Goal: Task Accomplishment & Management: Complete application form

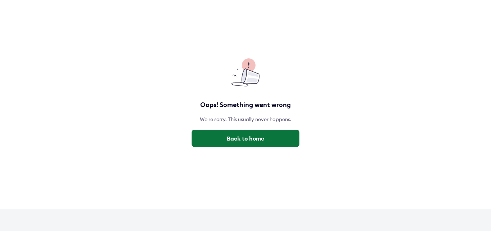
click at [250, 142] on button "Back to home" at bounding box center [246, 138] width 108 height 17
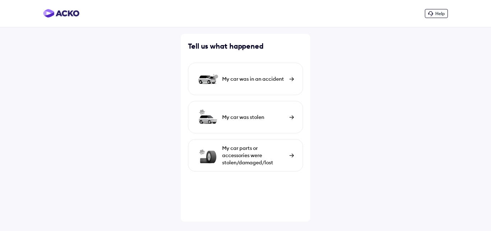
click at [293, 79] on img at bounding box center [292, 79] width 5 height 4
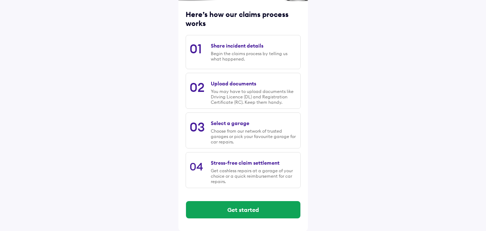
scroll to position [92, 0]
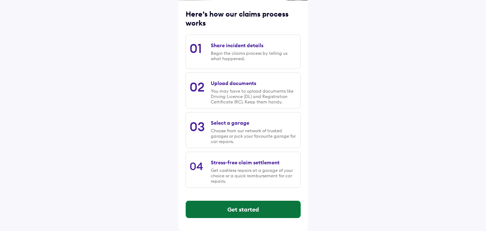
click at [244, 210] on button "Get started" at bounding box center [243, 208] width 114 height 17
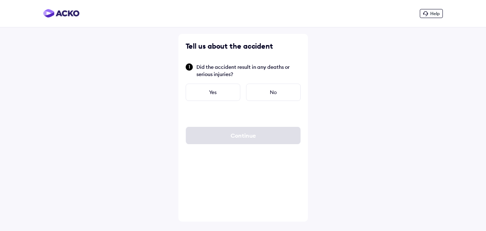
scroll to position [0, 0]
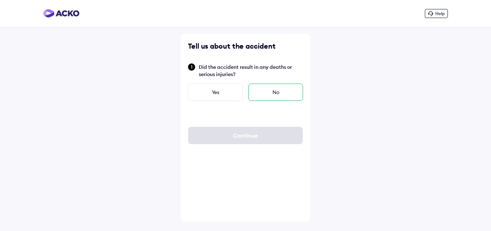
click at [288, 91] on div "No" at bounding box center [276, 91] width 55 height 17
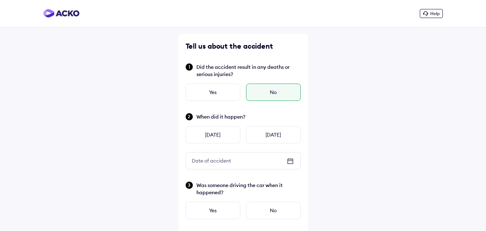
click at [289, 160] on icon at bounding box center [290, 161] width 9 height 9
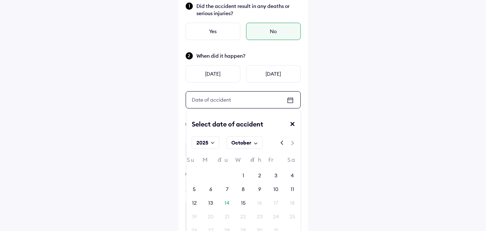
scroll to position [72, 0]
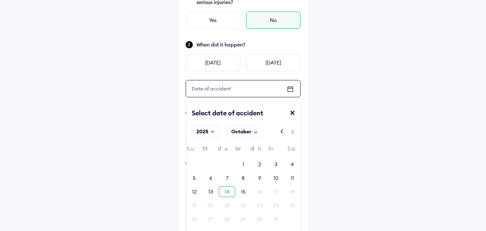
click at [229, 193] on div "14" at bounding box center [227, 191] width 5 height 7
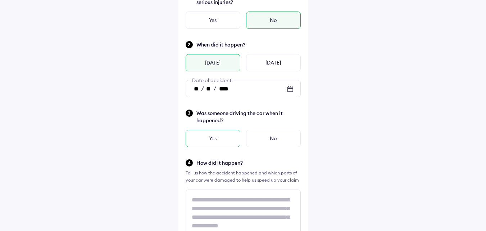
click at [227, 136] on div "Yes" at bounding box center [213, 138] width 55 height 17
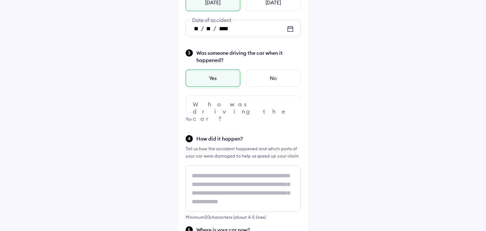
scroll to position [144, 0]
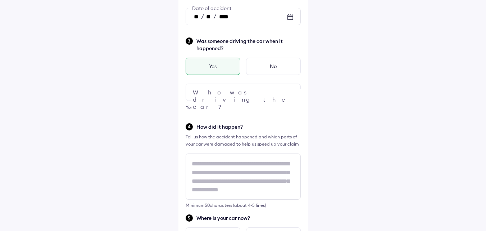
click at [287, 94] on img at bounding box center [290, 92] width 9 height 9
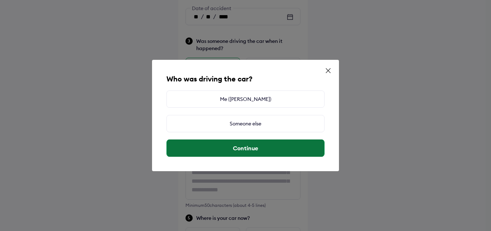
click at [255, 146] on button "Continue" at bounding box center [246, 147] width 158 height 17
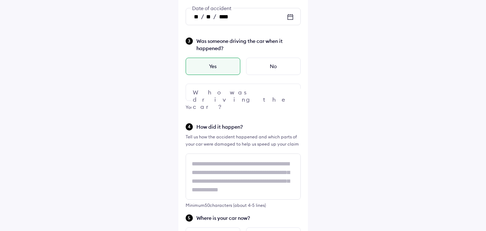
click at [290, 92] on img at bounding box center [290, 92] width 9 height 9
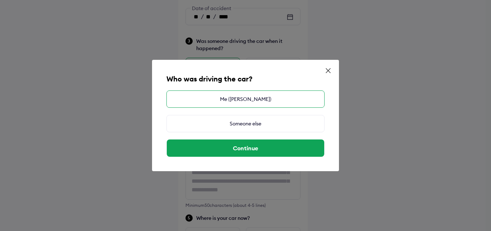
click at [259, 100] on div "Me ([PERSON_NAME])" at bounding box center [246, 98] width 158 height 17
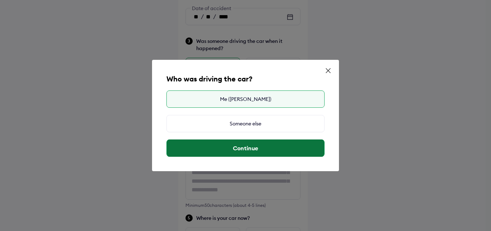
click at [250, 148] on button "Continue" at bounding box center [246, 147] width 158 height 17
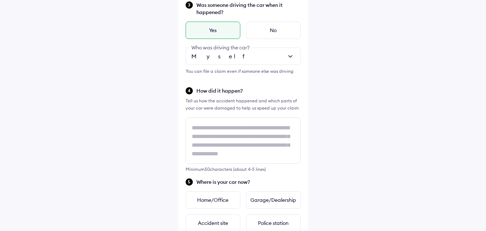
scroll to position [1, 0]
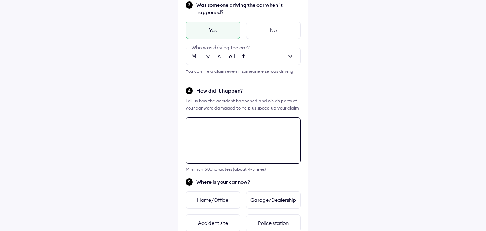
click at [237, 134] on div "Tell us about the accident Did the accident result in any deaths or serious inj…" at bounding box center [243, 145] width 130 height 583
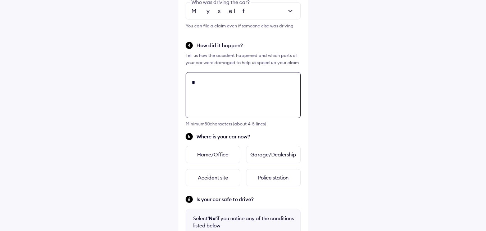
scroll to position [0, 0]
type textarea "*"
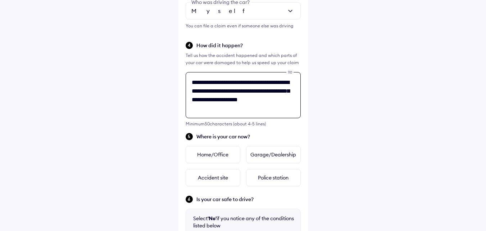
click at [263, 91] on textarea "**********" at bounding box center [243, 95] width 115 height 46
type textarea "**********"
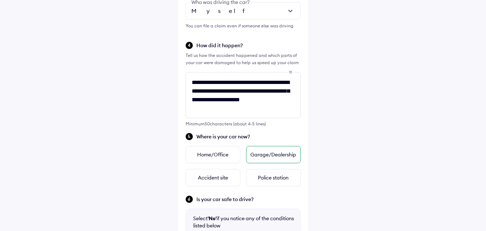
click at [284, 156] on div "Garage/Dealership" at bounding box center [273, 154] width 55 height 17
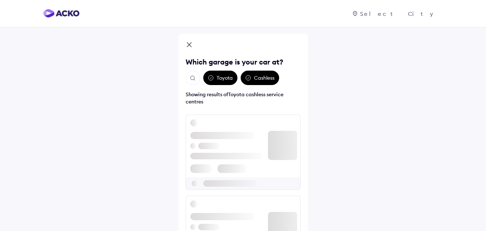
scroll to position [22, 0]
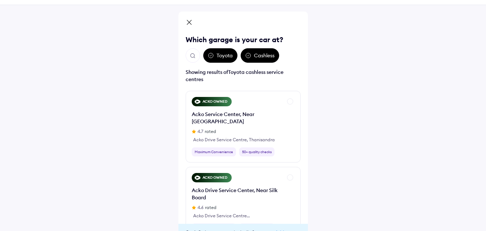
click at [257, 57] on div "Cashless" at bounding box center [260, 55] width 38 height 14
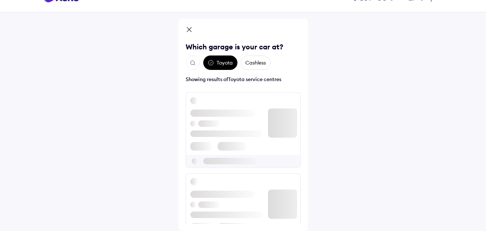
scroll to position [15, 0]
click at [221, 64] on div "Toyota" at bounding box center [220, 62] width 34 height 14
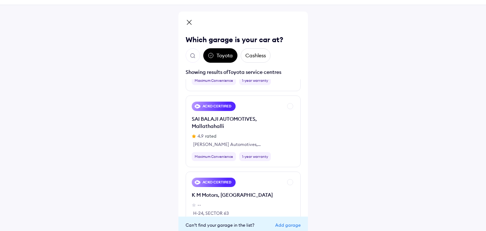
scroll to position [180, 0]
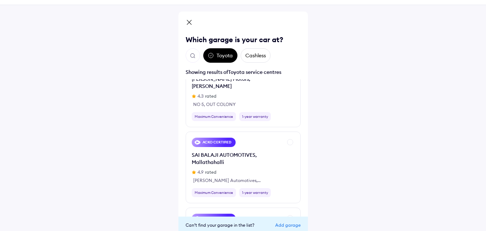
click at [219, 56] on div "Toyota" at bounding box center [220, 55] width 34 height 14
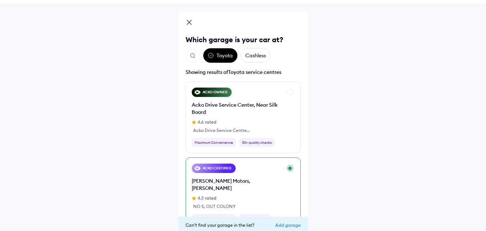
scroll to position [0, 0]
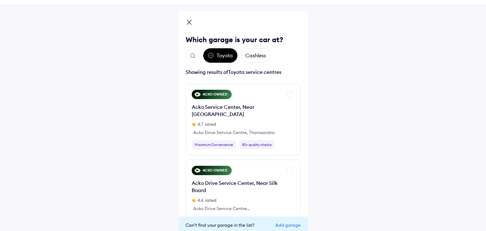
click at [193, 55] on img "Open search" at bounding box center [193, 56] width 6 height 6
click at [223, 54] on input "text" at bounding box center [233, 55] width 94 height 14
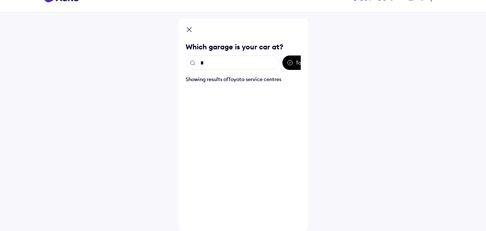
scroll to position [15, 0]
type input "***"
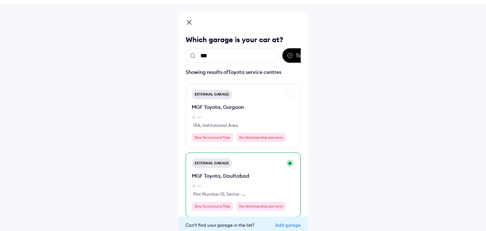
click at [241, 180] on div "MGF Toyota, Daultabad -- Plot Number 10, Sector - 105 daultabad Industrial Area" at bounding box center [237, 184] width 91 height 25
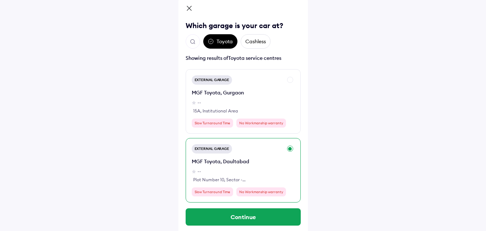
scroll to position [44, 0]
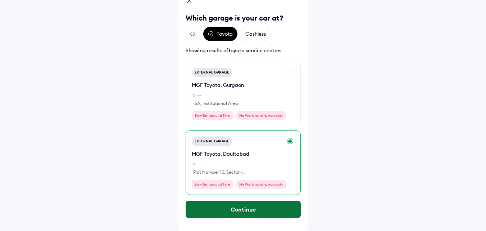
click at [249, 208] on button "Continue" at bounding box center [243, 208] width 115 height 17
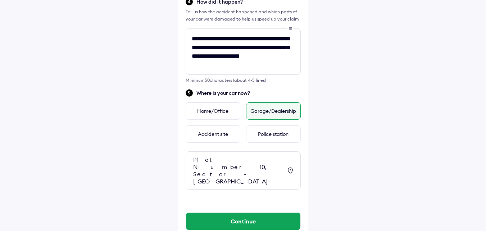
scroll to position [275, 0]
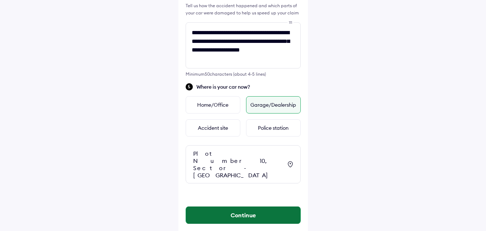
click at [255, 206] on button "Continue" at bounding box center [243, 214] width 114 height 17
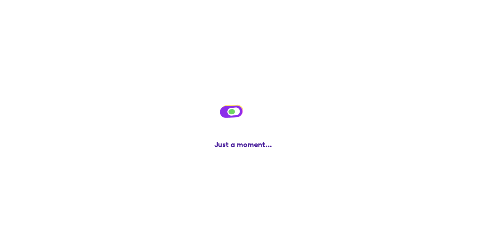
scroll to position [0, 0]
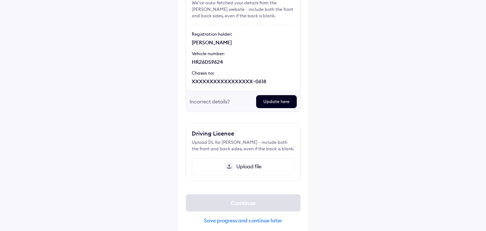
scroll to position [85, 0]
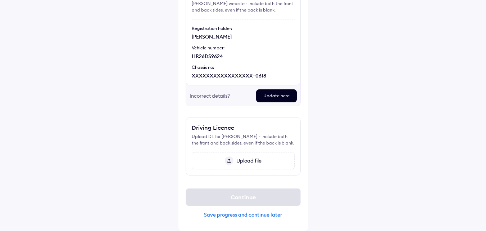
click at [246, 161] on span "Upload file" at bounding box center [248, 160] width 28 height 6
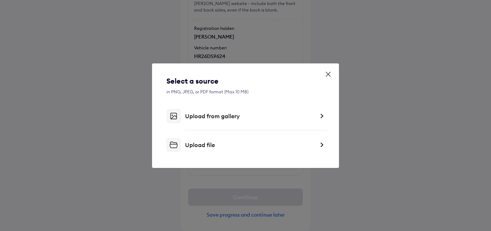
click at [212, 117] on div "Upload from gallery" at bounding box center [250, 115] width 130 height 7
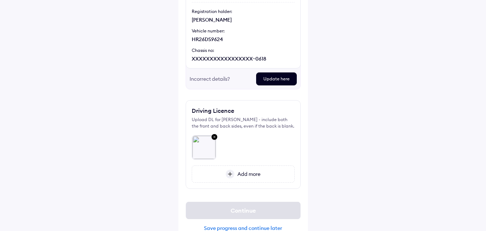
scroll to position [115, 0]
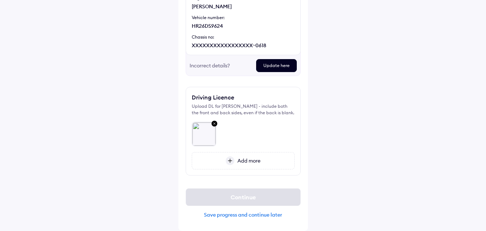
click at [244, 160] on span "Add more" at bounding box center [248, 160] width 26 height 6
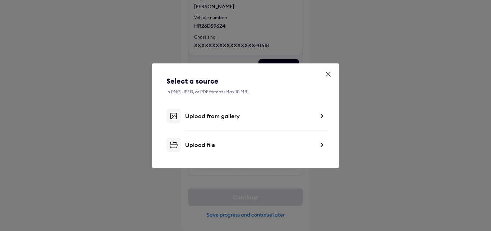
click at [212, 117] on div "Upload from gallery" at bounding box center [250, 115] width 130 height 7
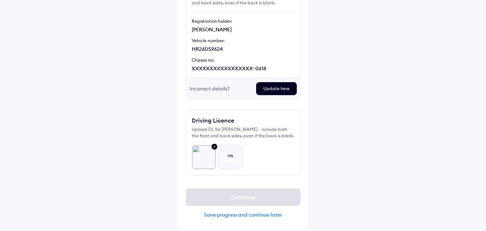
scroll to position [92, 0]
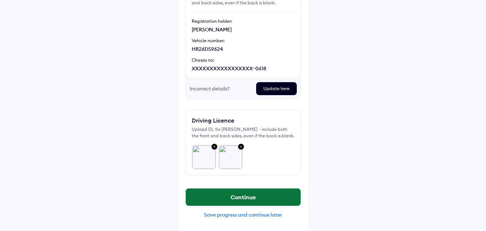
click at [246, 193] on button "Continue" at bounding box center [243, 196] width 114 height 17
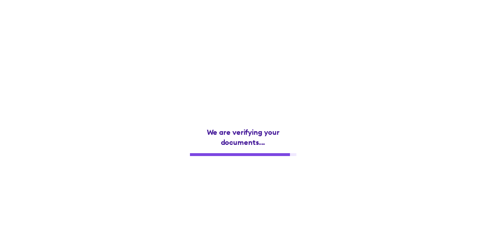
scroll to position [0, 0]
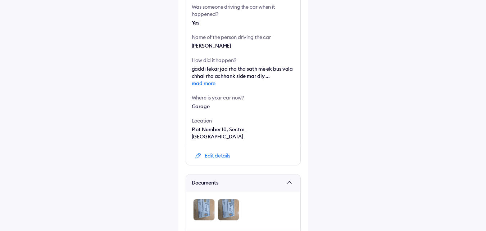
scroll to position [280, 0]
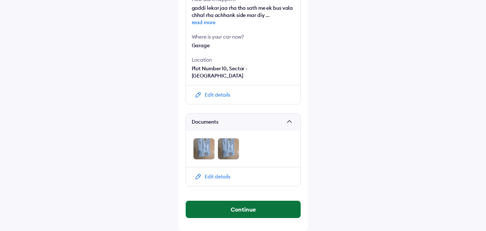
click at [246, 210] on button "Continue" at bounding box center [243, 208] width 114 height 17
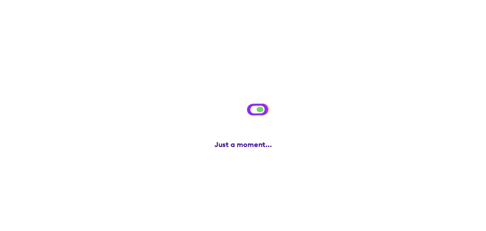
scroll to position [0, 0]
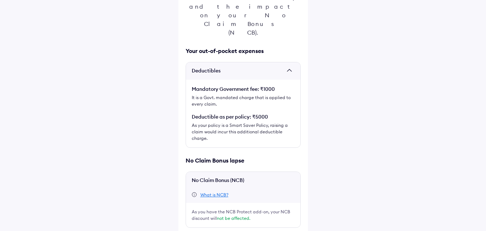
scroll to position [133, 0]
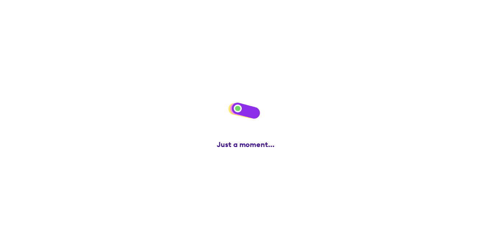
scroll to position [0, 0]
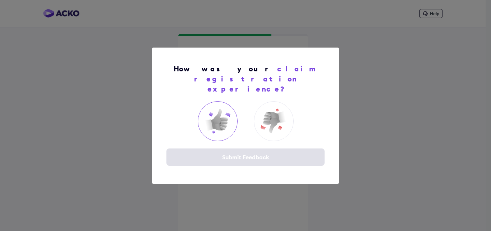
click at [218, 112] on img at bounding box center [217, 121] width 29 height 29
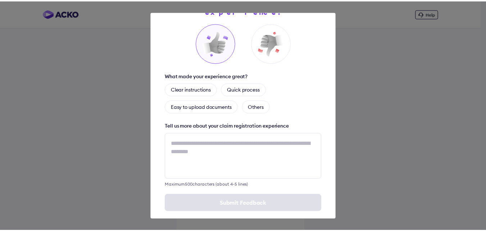
scroll to position [42, 0]
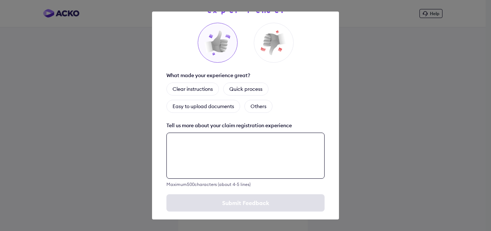
click at [225, 136] on textarea at bounding box center [246, 155] width 158 height 46
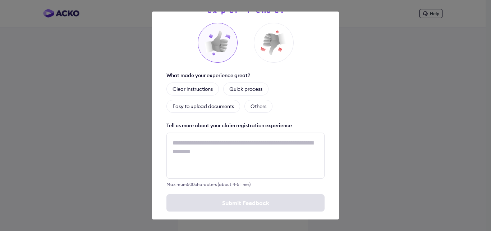
click at [286, 82] on div "Clear instructions Quick process Easy to upload documents Others" at bounding box center [246, 97] width 158 height 30
click at [249, 82] on div "Quick process" at bounding box center [245, 88] width 45 height 13
click at [252, 82] on div "Quick process" at bounding box center [250, 88] width 54 height 13
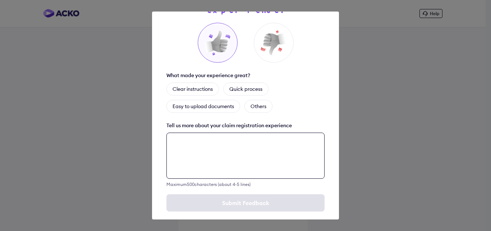
click at [204, 133] on textarea at bounding box center [246, 155] width 158 height 46
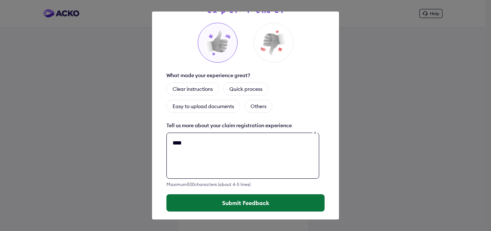
type textarea "****"
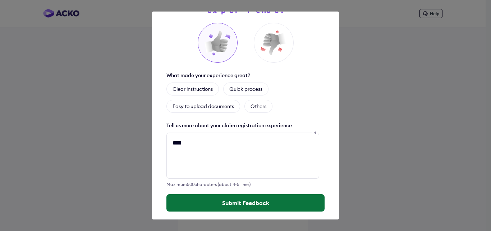
click at [235, 194] on button "Submit Feedback" at bounding box center [246, 202] width 158 height 17
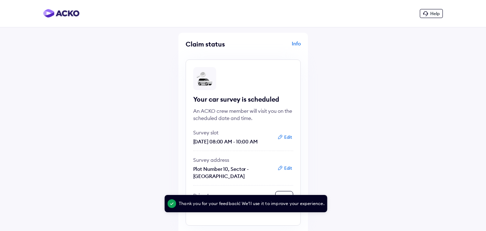
click at [271, 126] on div "Your car survey is scheduled An ACKO crew member will visit you on the schedule…" at bounding box center [243, 142] width 115 height 166
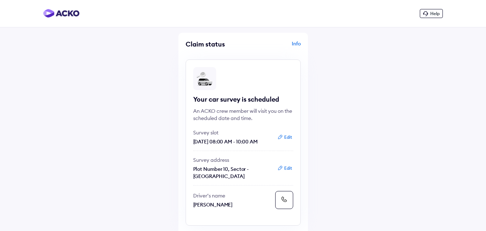
click at [299, 44] on div "Info" at bounding box center [273, 47] width 56 height 14
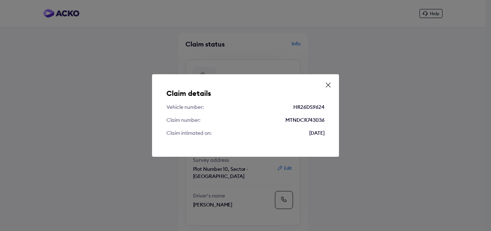
click at [330, 85] on icon at bounding box center [328, 84] width 7 height 7
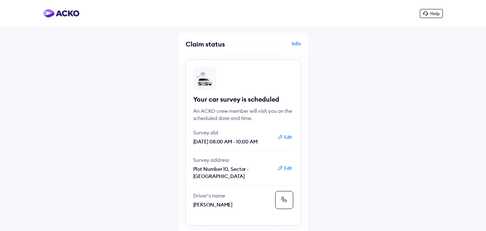
click at [417, 73] on div "Help Claim status Info Your car survey is scheduled An ACKO crew member will vi…" at bounding box center [243, 126] width 486 height 252
